Goal: Check status: Check status

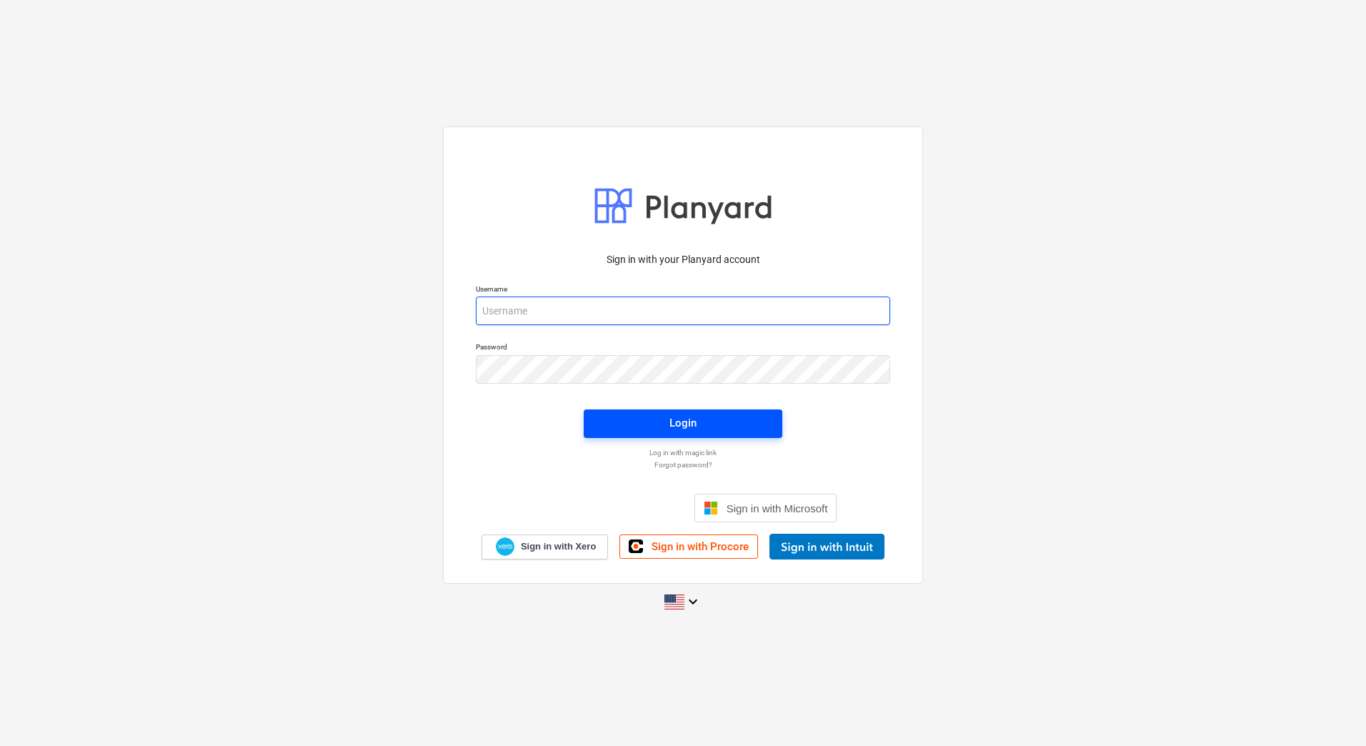
type input "janis.stepins@bonava.com"
click at [698, 417] on span "Login" at bounding box center [683, 423] width 164 height 19
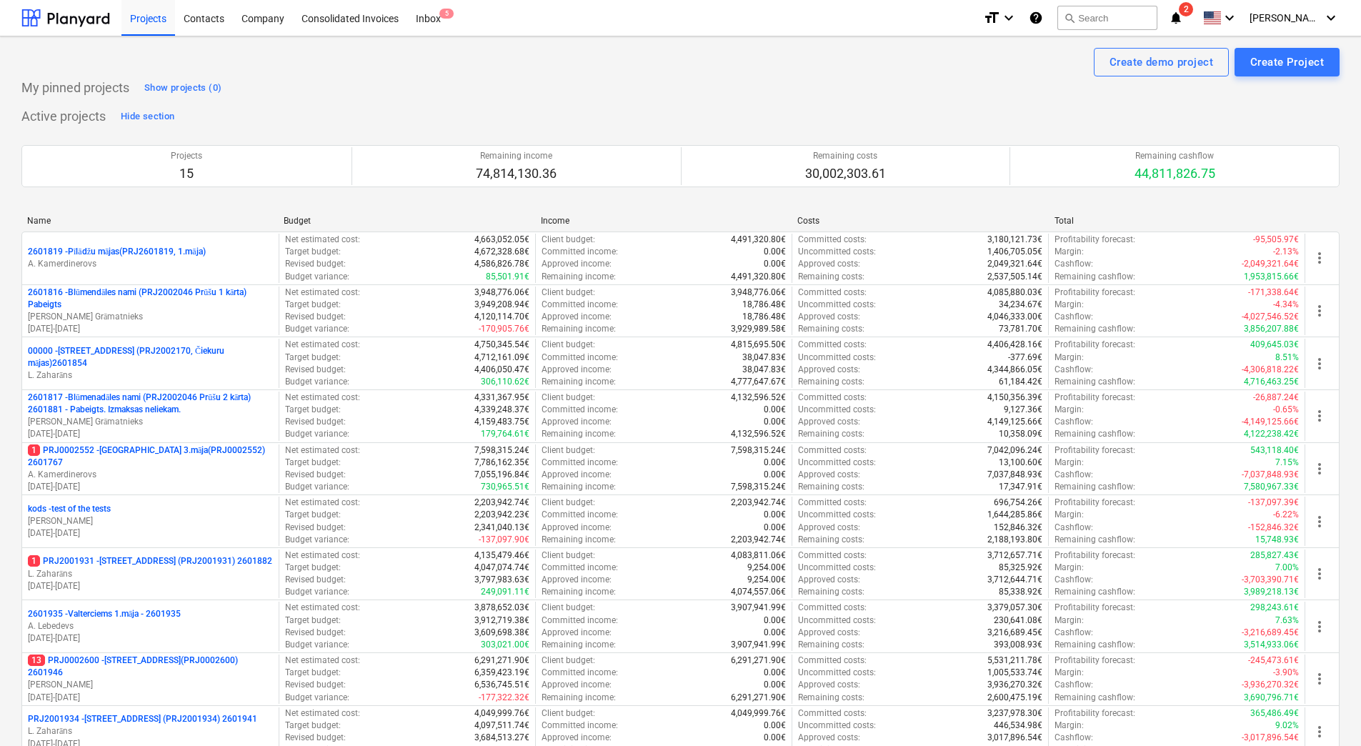
click at [476, 114] on div "Active projects Hide section Projects 15 Remaining income 74,814,130.36 Remaini…" at bounding box center [680, 571] width 1318 height 933
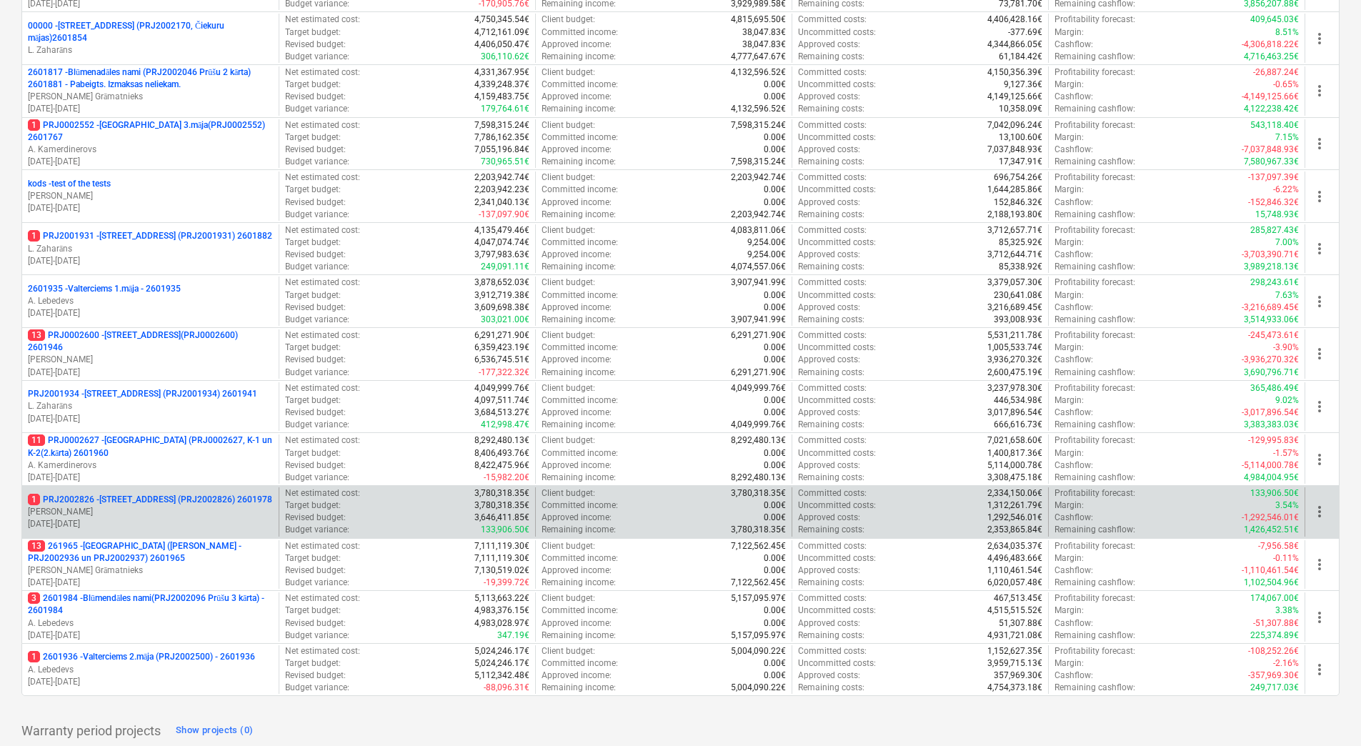
scroll to position [389, 0]
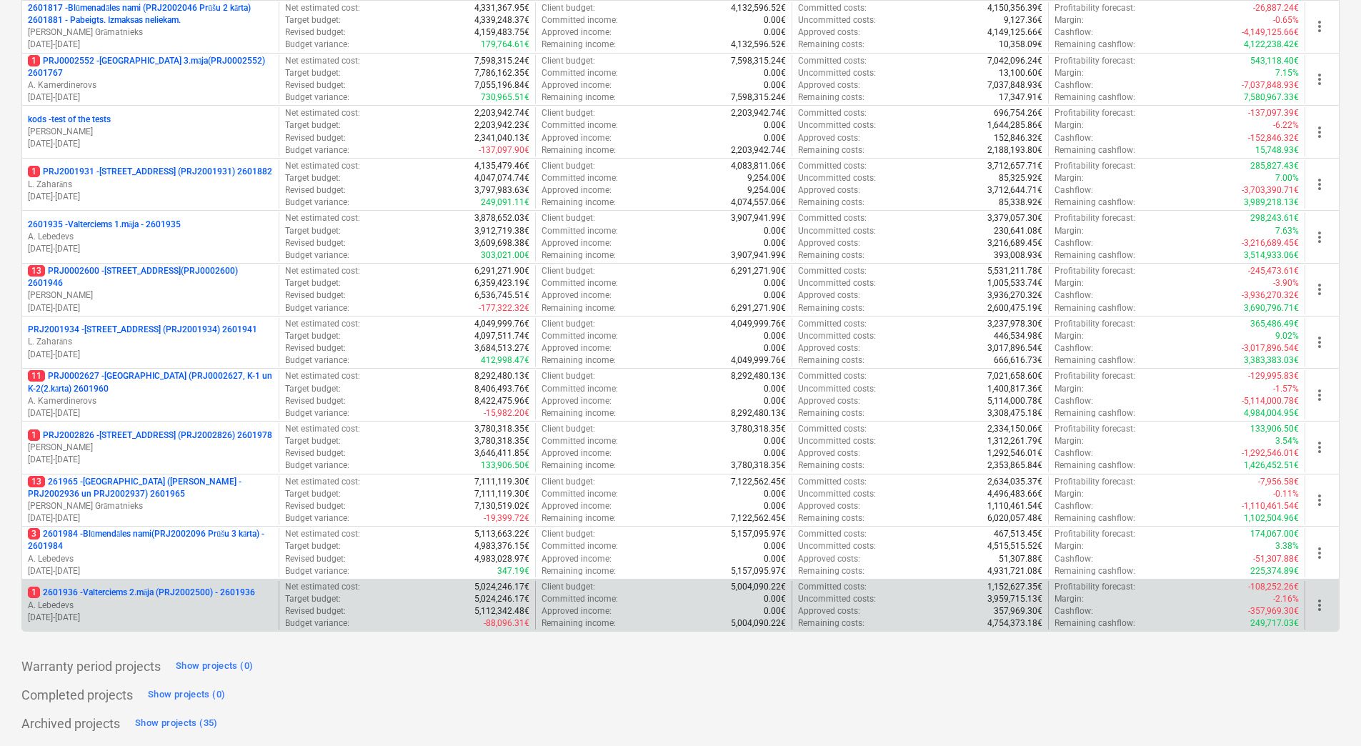
click at [186, 599] on p "1 2601936 - Valterciems 2.māja (PRJ2002500) - 2601936" at bounding box center [141, 593] width 227 height 12
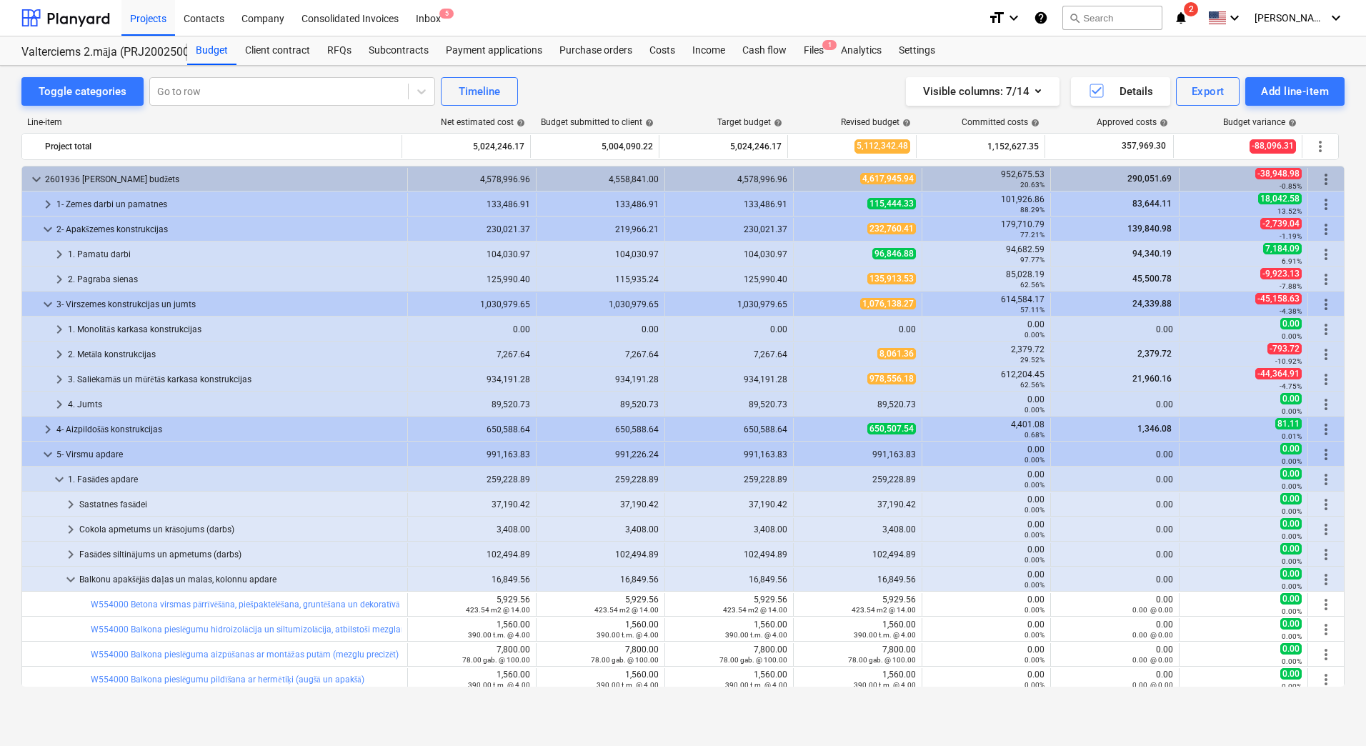
scroll to position [286, 0]
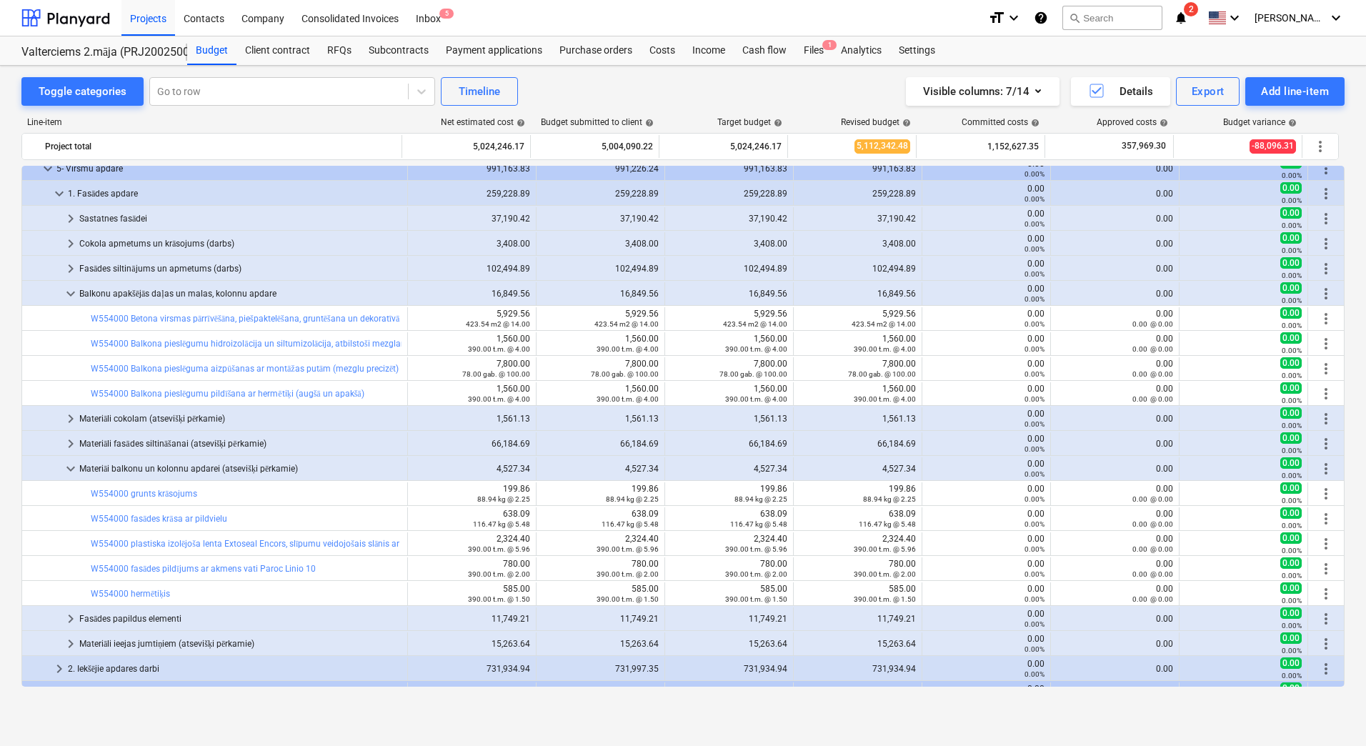
click at [732, 88] on div "Visible columns : 7/14 Details Export Add line-item" at bounding box center [1029, 91] width 630 height 29
click at [16, 385] on div "Toggle categories Go to row Timeline Visible columns : 7/14 Details Export Add …" at bounding box center [683, 390] width 1366 height 649
click at [321, 720] on div "Toggle categories Go to row Timeline Visible columns : 7/14 Details Export Add …" at bounding box center [683, 406] width 1366 height 680
click at [16, 373] on div "Toggle categories Go to row Timeline Visible columns : 7/14 Details Export Add …" at bounding box center [683, 390] width 1366 height 649
